Goal: Transaction & Acquisition: Obtain resource

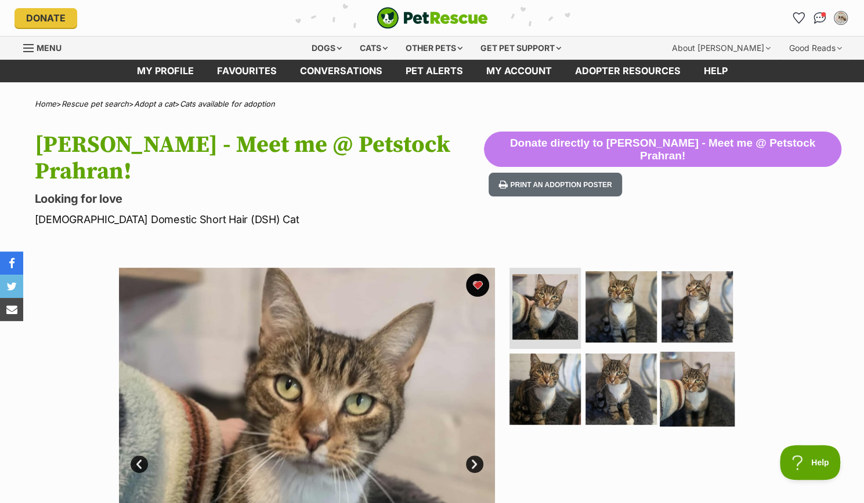
click at [693, 351] on img at bounding box center [696, 388] width 75 height 75
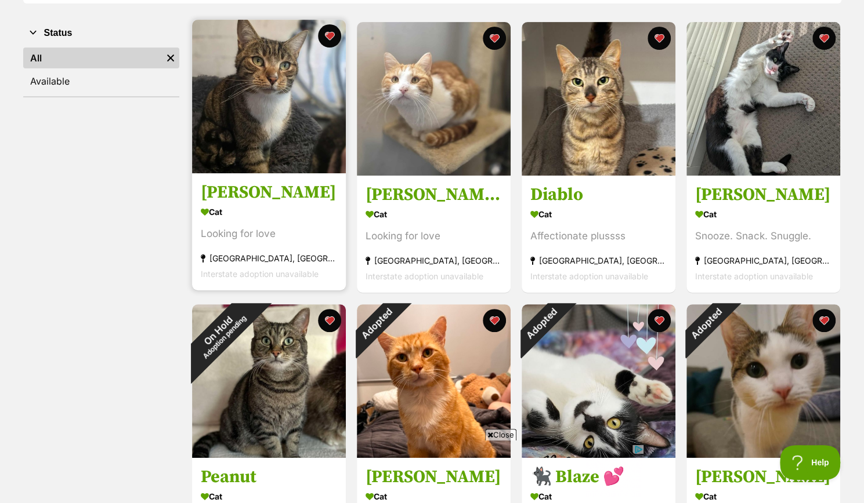
click at [251, 192] on h3 "Joe Jonas" at bounding box center [269, 193] width 136 height 22
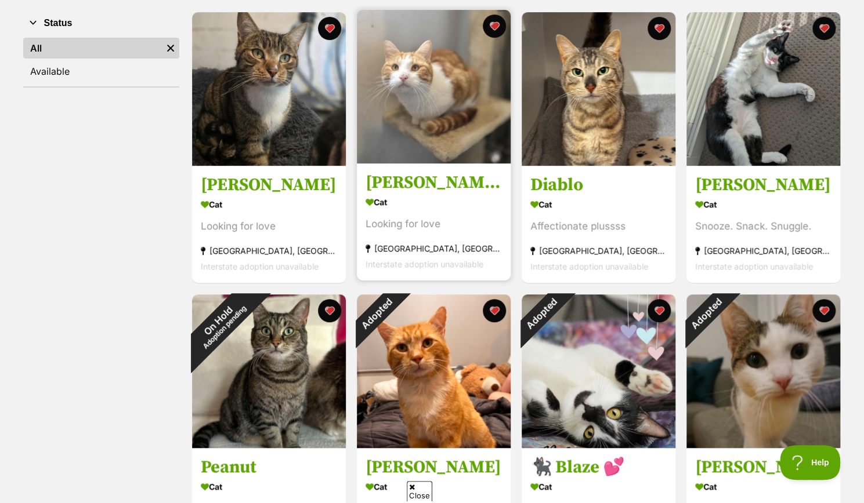
click at [452, 92] on img at bounding box center [434, 87] width 154 height 154
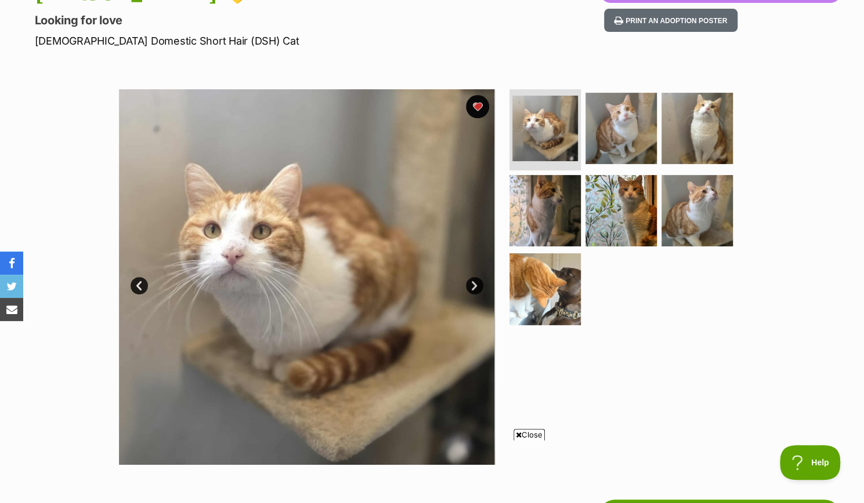
scroll to position [114, 0]
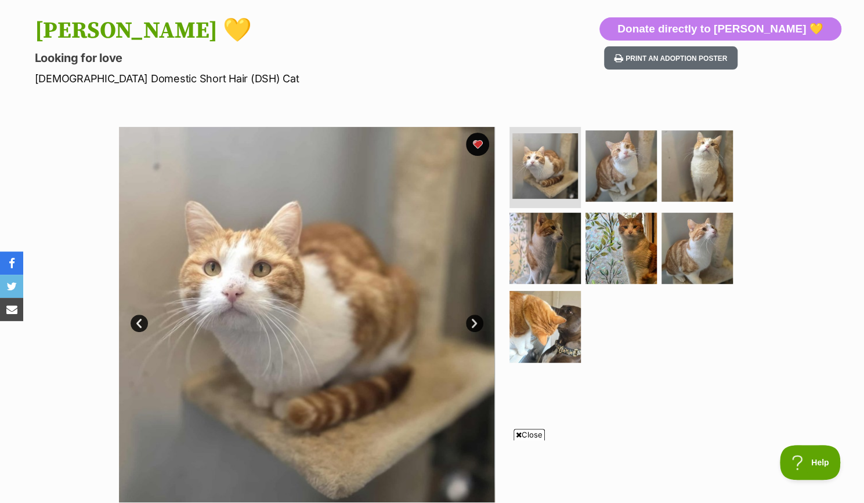
click at [479, 323] on link "Next" at bounding box center [474, 323] width 17 height 17
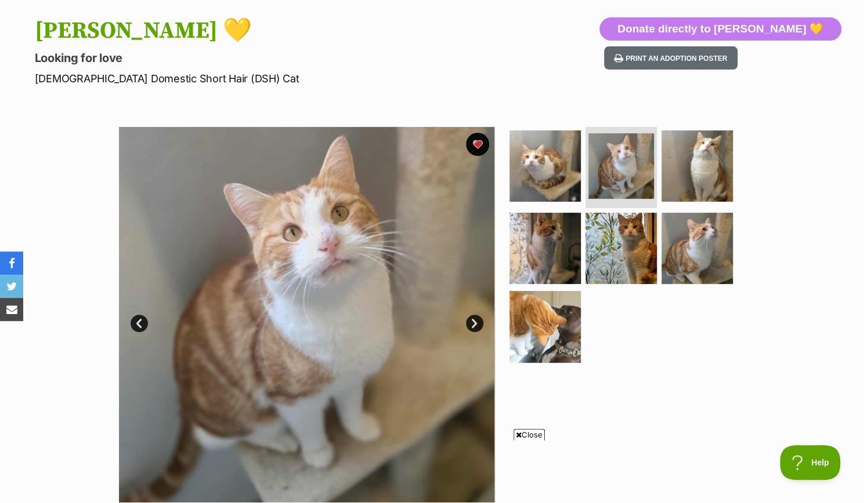
click at [479, 323] on link "Next" at bounding box center [474, 323] width 17 height 17
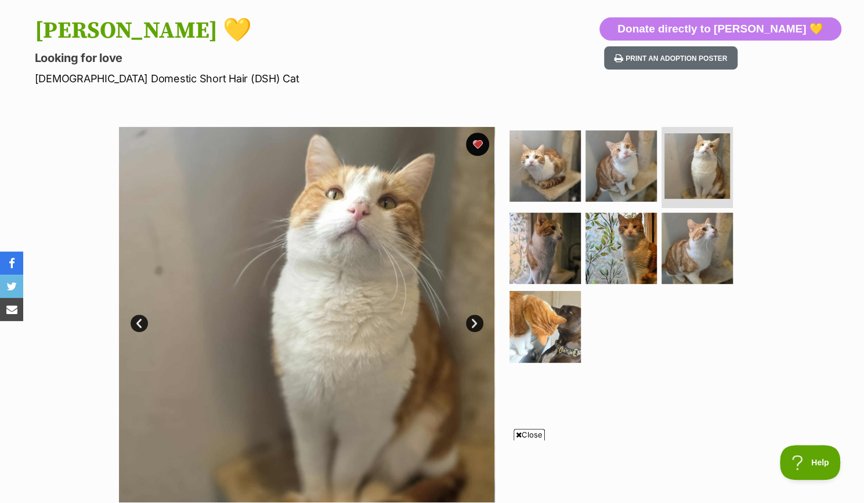
click at [479, 323] on link "Next" at bounding box center [474, 323] width 17 height 17
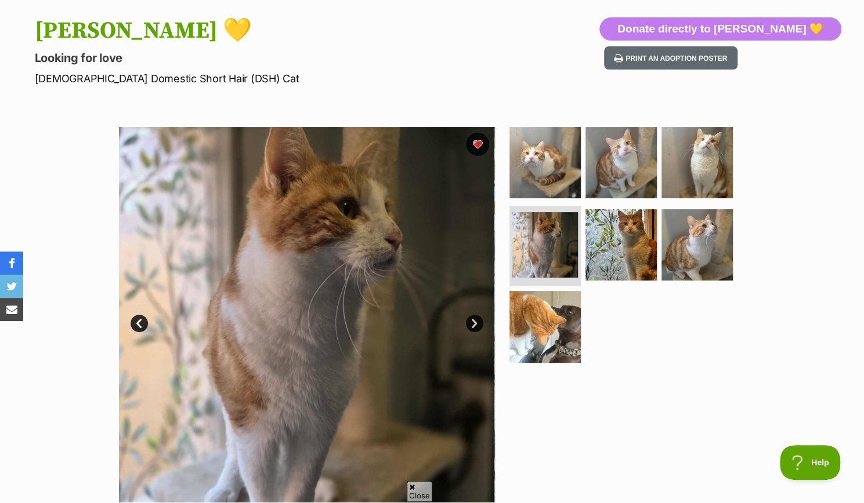
scroll to position [0, 0]
click at [479, 323] on link "Next" at bounding box center [474, 323] width 17 height 17
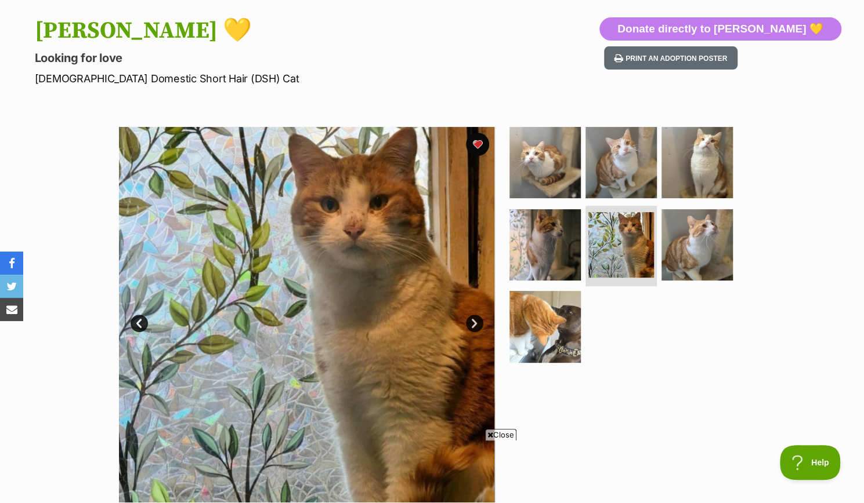
click at [479, 323] on link "Next" at bounding box center [474, 323] width 17 height 17
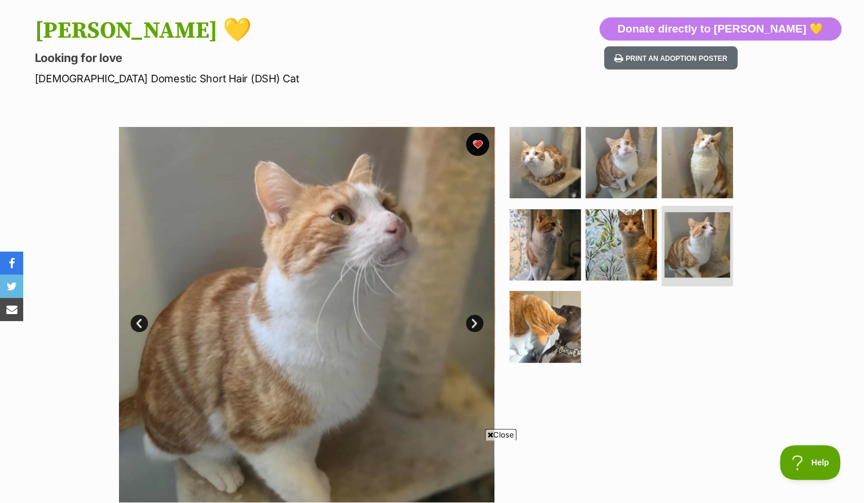
click at [479, 323] on link "Next" at bounding box center [474, 323] width 17 height 17
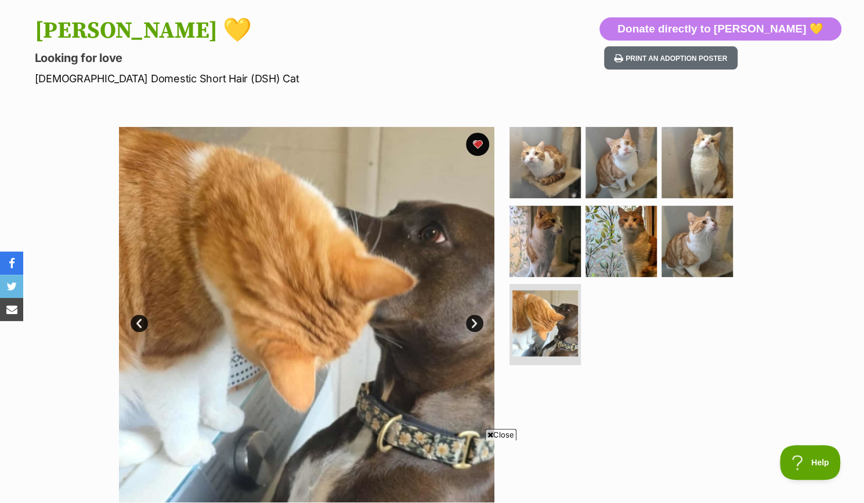
click at [479, 323] on link "Next" at bounding box center [474, 323] width 17 height 17
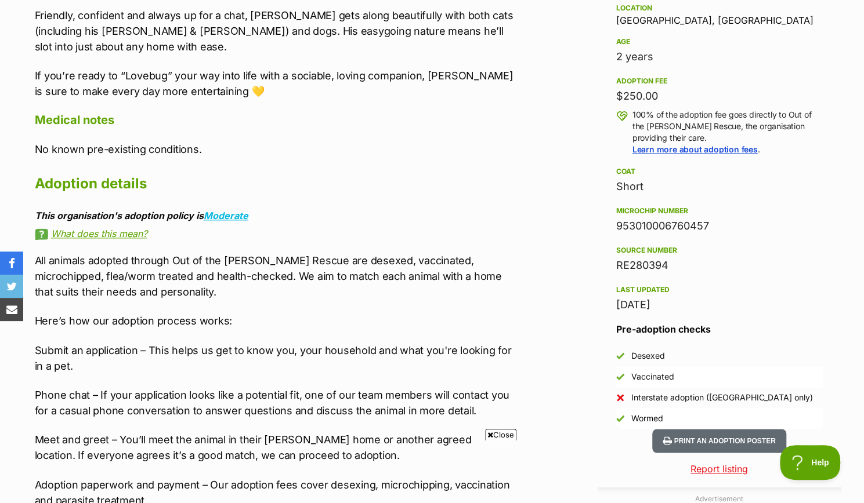
scroll to position [784, 0]
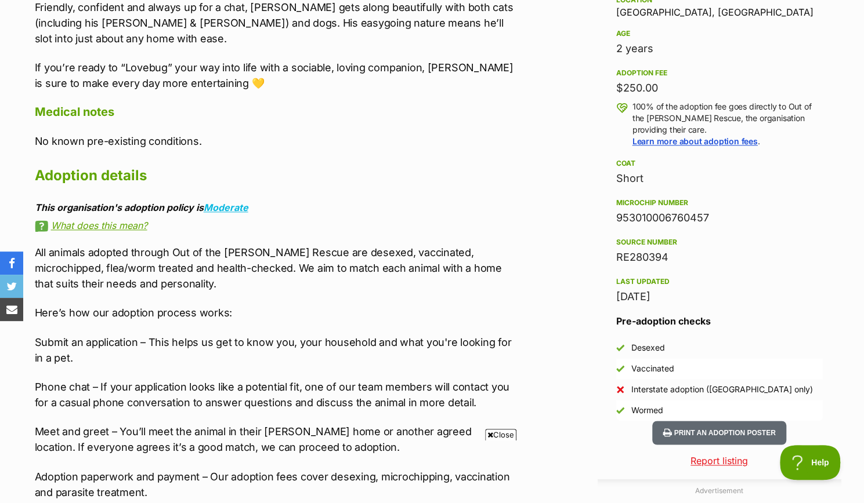
drag, startPoint x: 718, startPoint y: 215, endPoint x: 612, endPoint y: 216, distance: 106.1
click at [612, 216] on aside "Rescue group Out of the Woods Rescue PetRescue ID 1143108 Location Brighton, VI…" at bounding box center [719, 167] width 244 height 507
copy div "953010006760457"
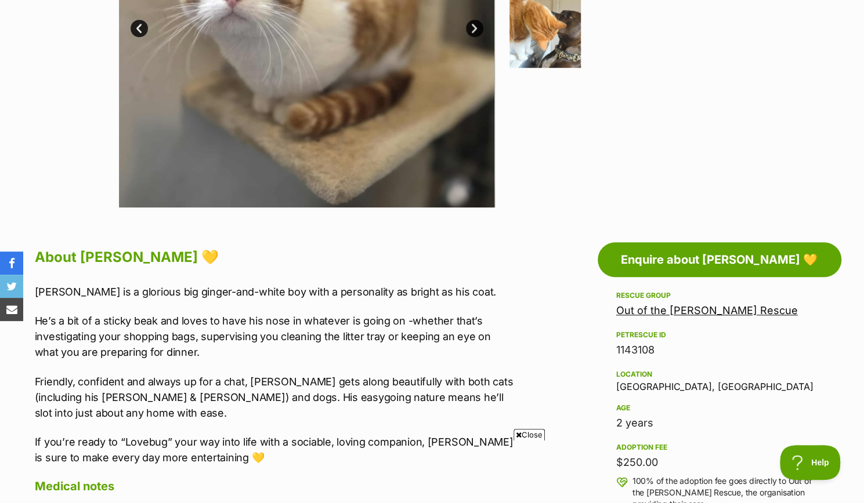
scroll to position [0, 0]
